Goal: Find specific page/section: Find specific page/section

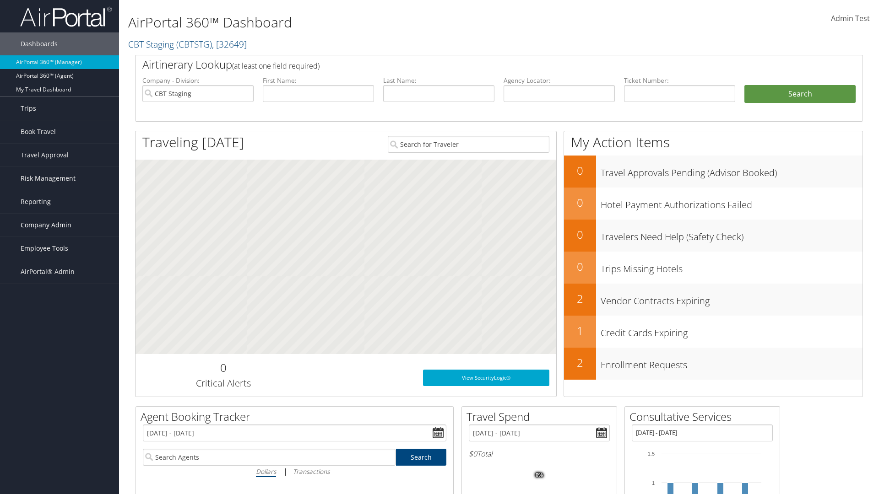
click at [60, 225] on span "Company Admin" at bounding box center [46, 225] width 51 height 23
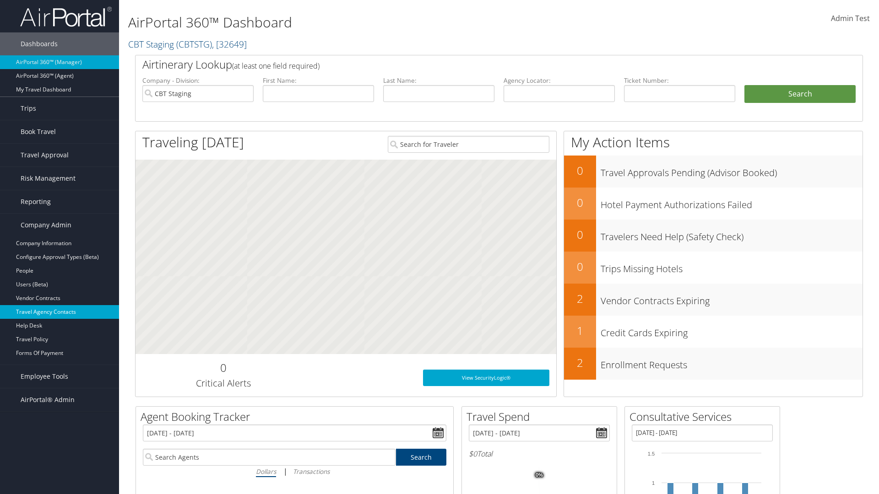
click at [60, 312] on link "Travel Agency Contacts" at bounding box center [59, 312] width 119 height 14
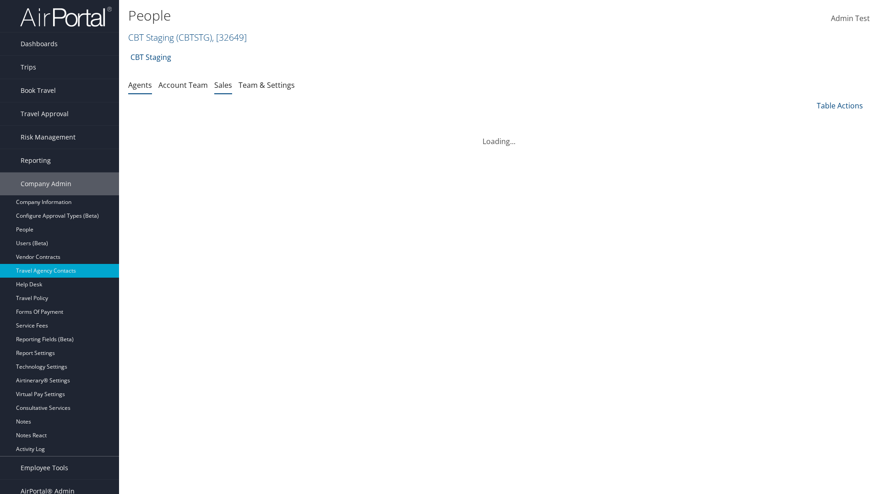
click at [223, 85] on link "Sales" at bounding box center [223, 85] width 18 height 10
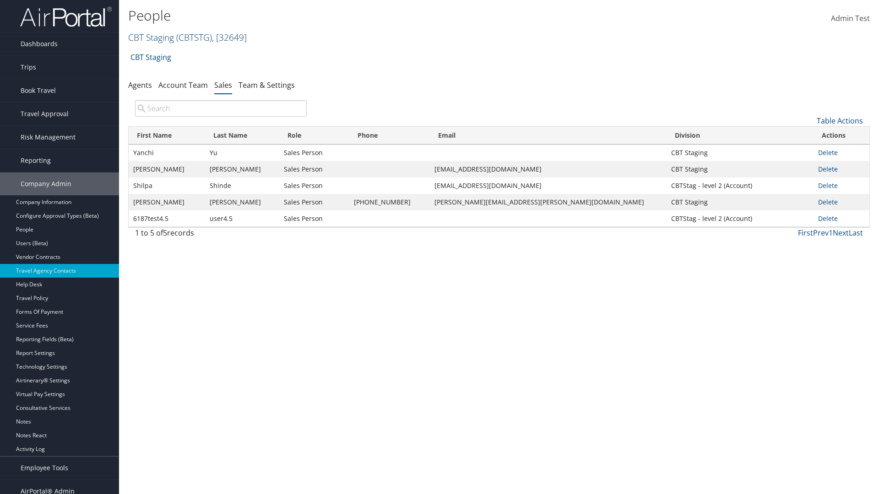
click at [151, 37] on link "CBT Staging ( CBTSTG ) , [ 32649 ]" at bounding box center [187, 37] width 119 height 12
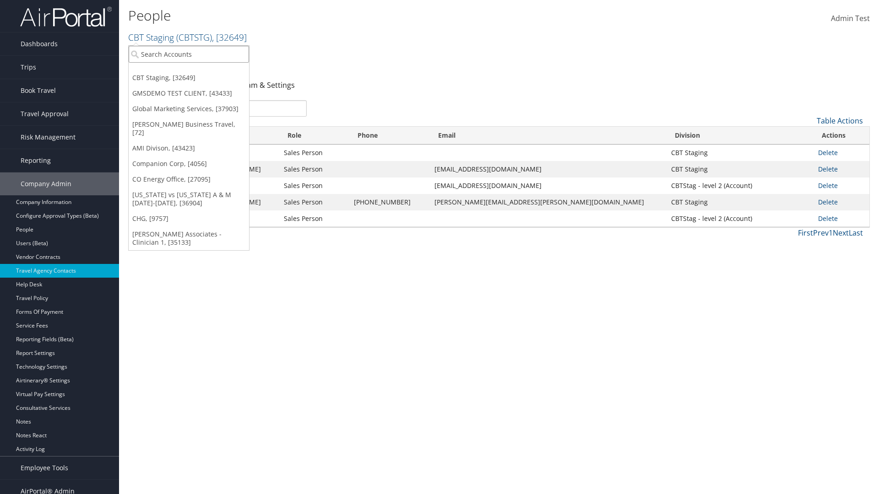
click at [189, 54] on input "search" at bounding box center [189, 54] width 120 height 17
type input "Global Marketing Services"
click at [197, 71] on div "Global Marketing Services (301946), [37903]" at bounding box center [197, 71] width 147 height 8
